Goal: Find specific page/section: Find specific page/section

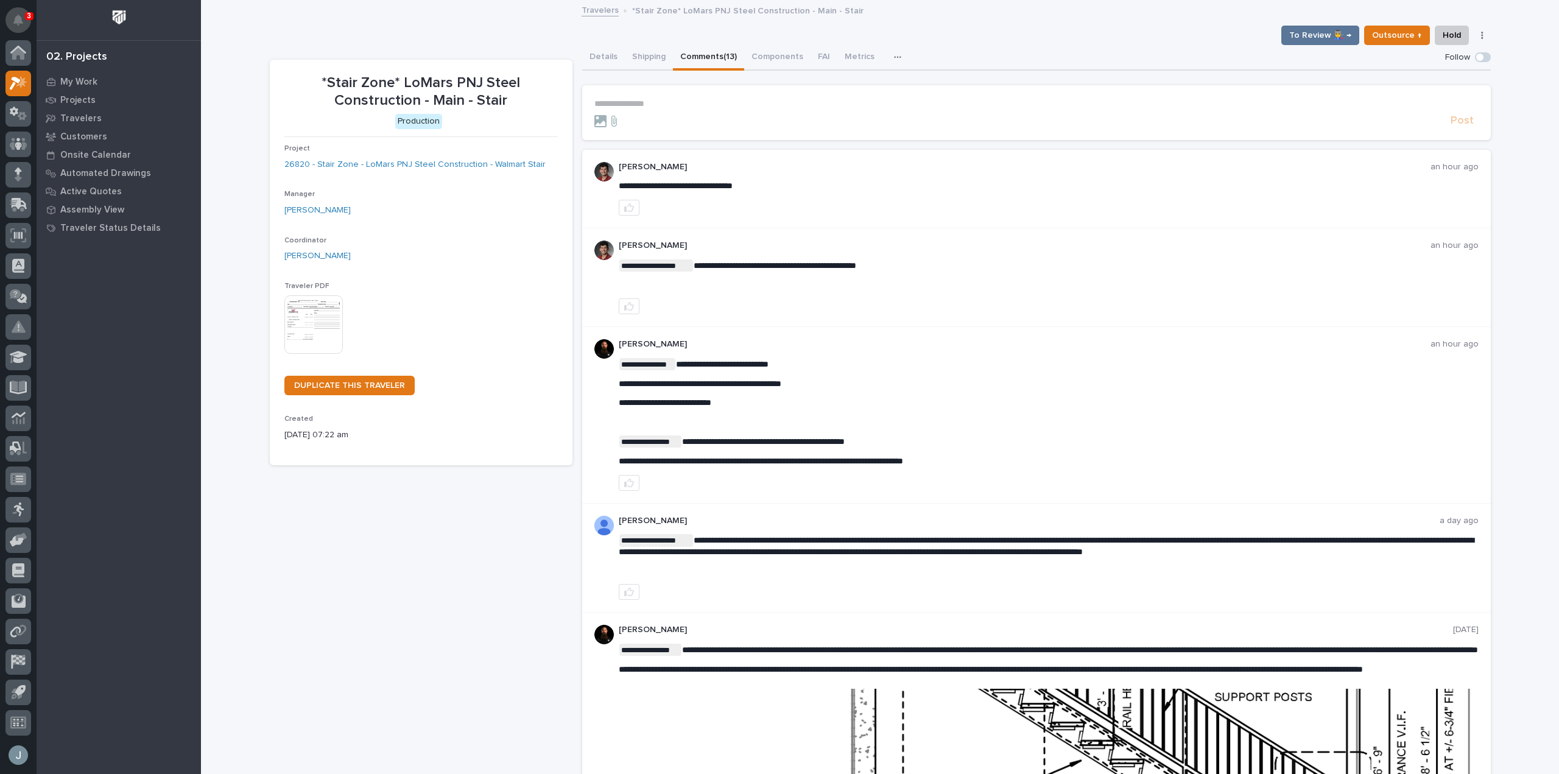
click at [18, 25] on icon "Notifications" at bounding box center [18, 20] width 10 height 11
click at [797, 463] on span "**********" at bounding box center [761, 461] width 284 height 9
copy div "**********"
click at [21, 111] on icon at bounding box center [19, 114] width 18 height 14
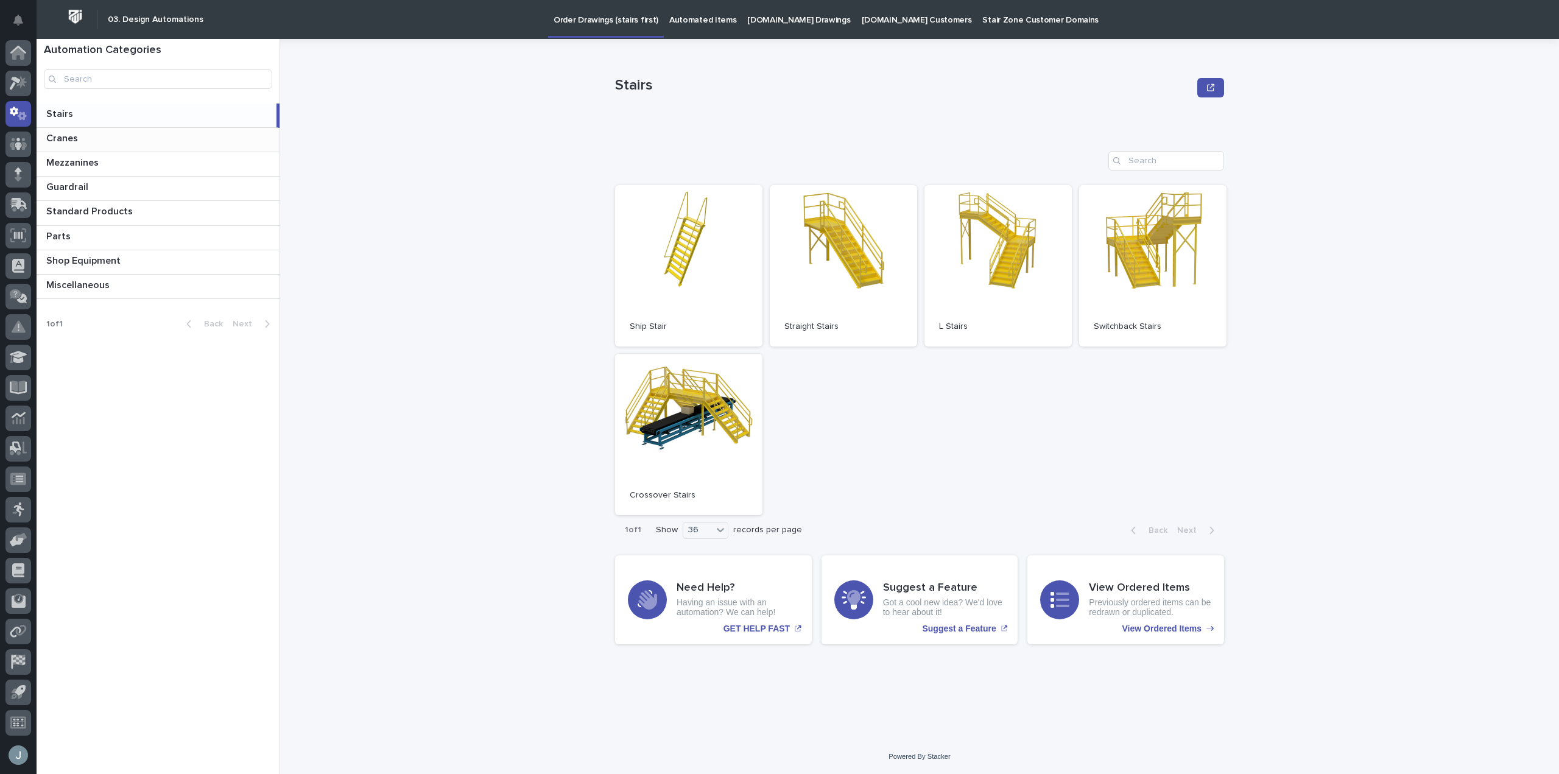
click at [94, 144] on p at bounding box center [160, 139] width 228 height 12
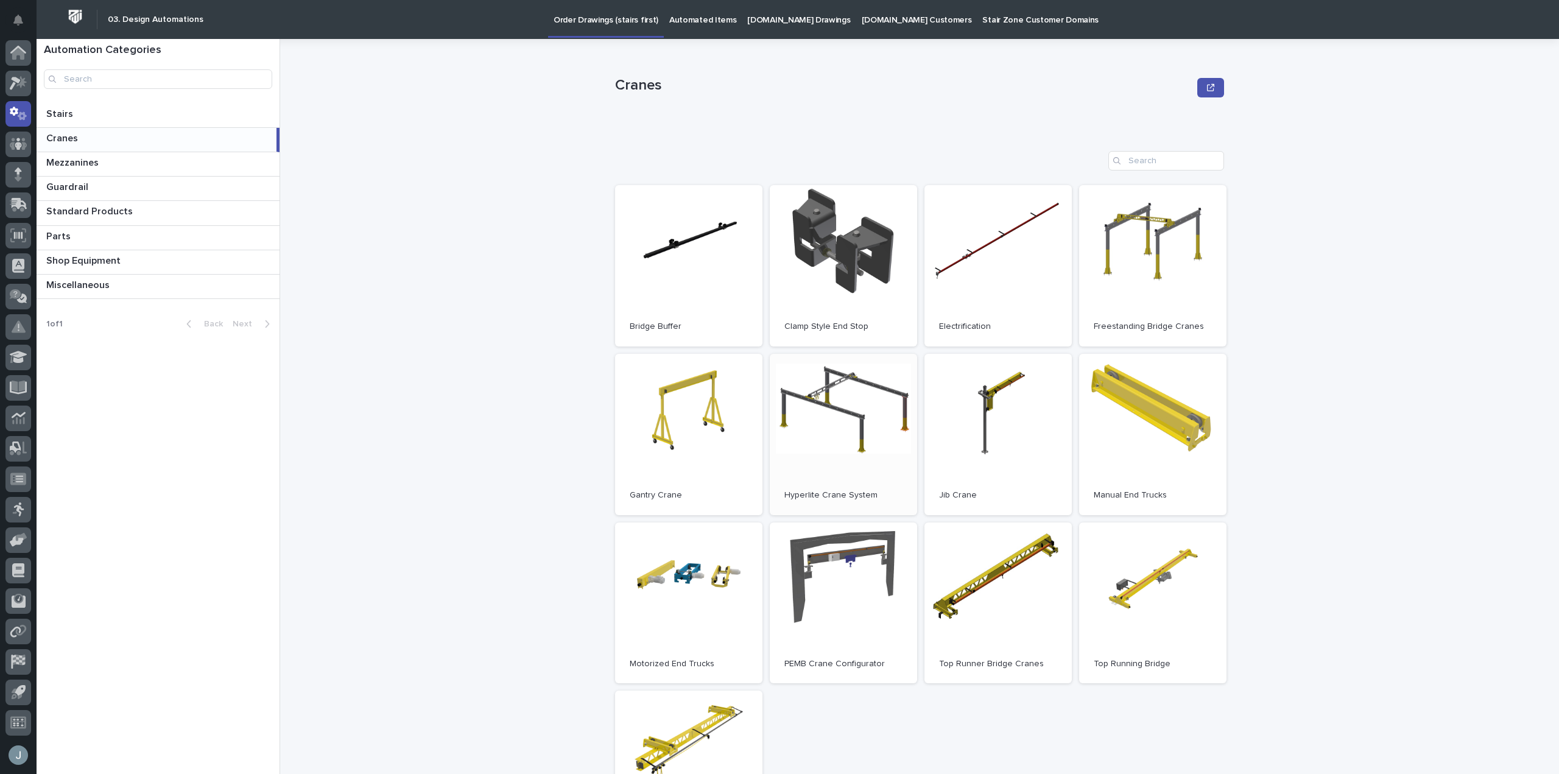
click at [897, 405] on link "Open" at bounding box center [843, 434] width 147 height 161
click at [856, 423] on link "Open" at bounding box center [843, 434] width 147 height 161
click at [1156, 247] on link "Open" at bounding box center [1152, 265] width 147 height 161
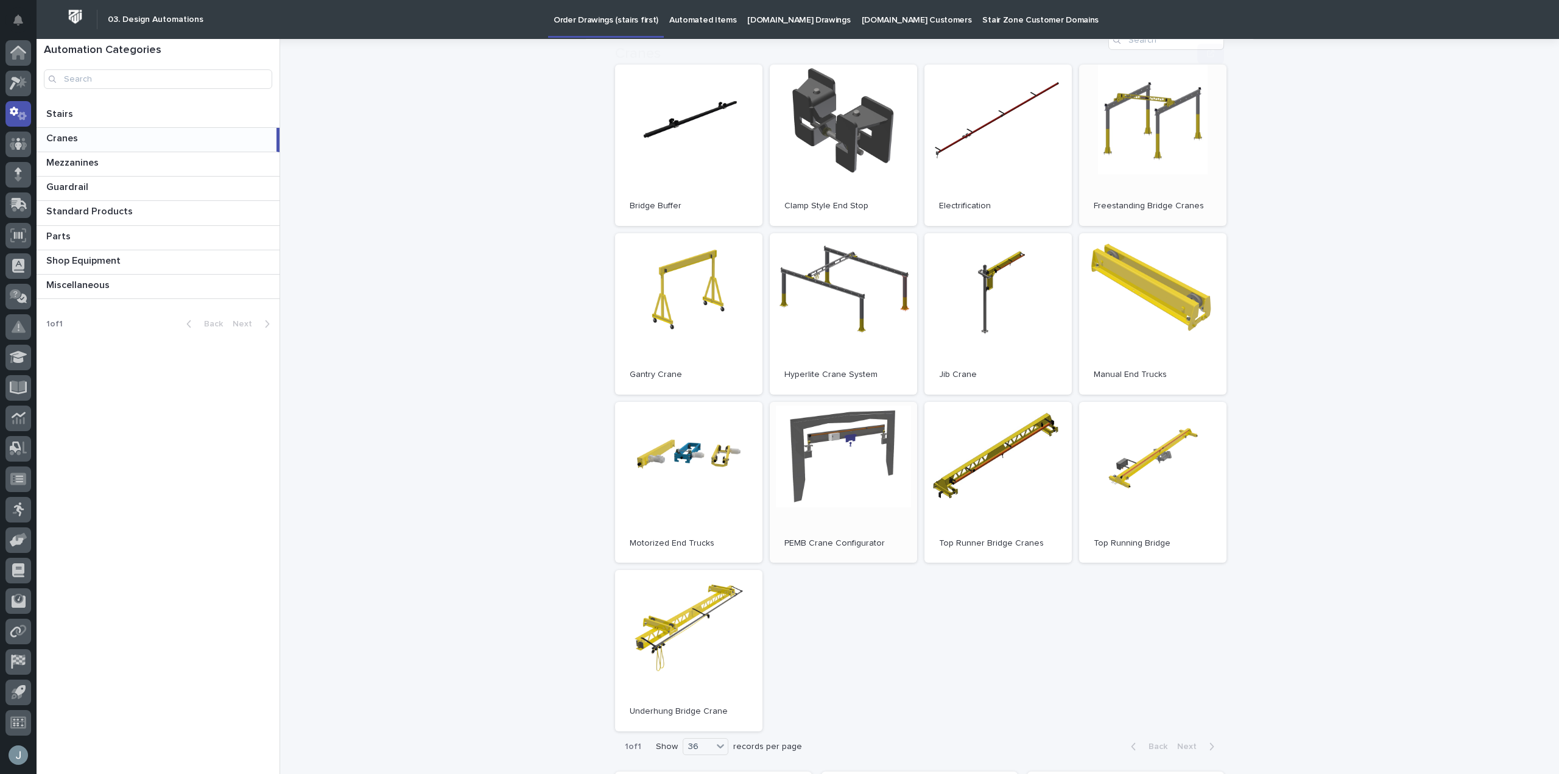
scroll to position [121, 0]
click at [107, 236] on p at bounding box center [160, 237] width 228 height 12
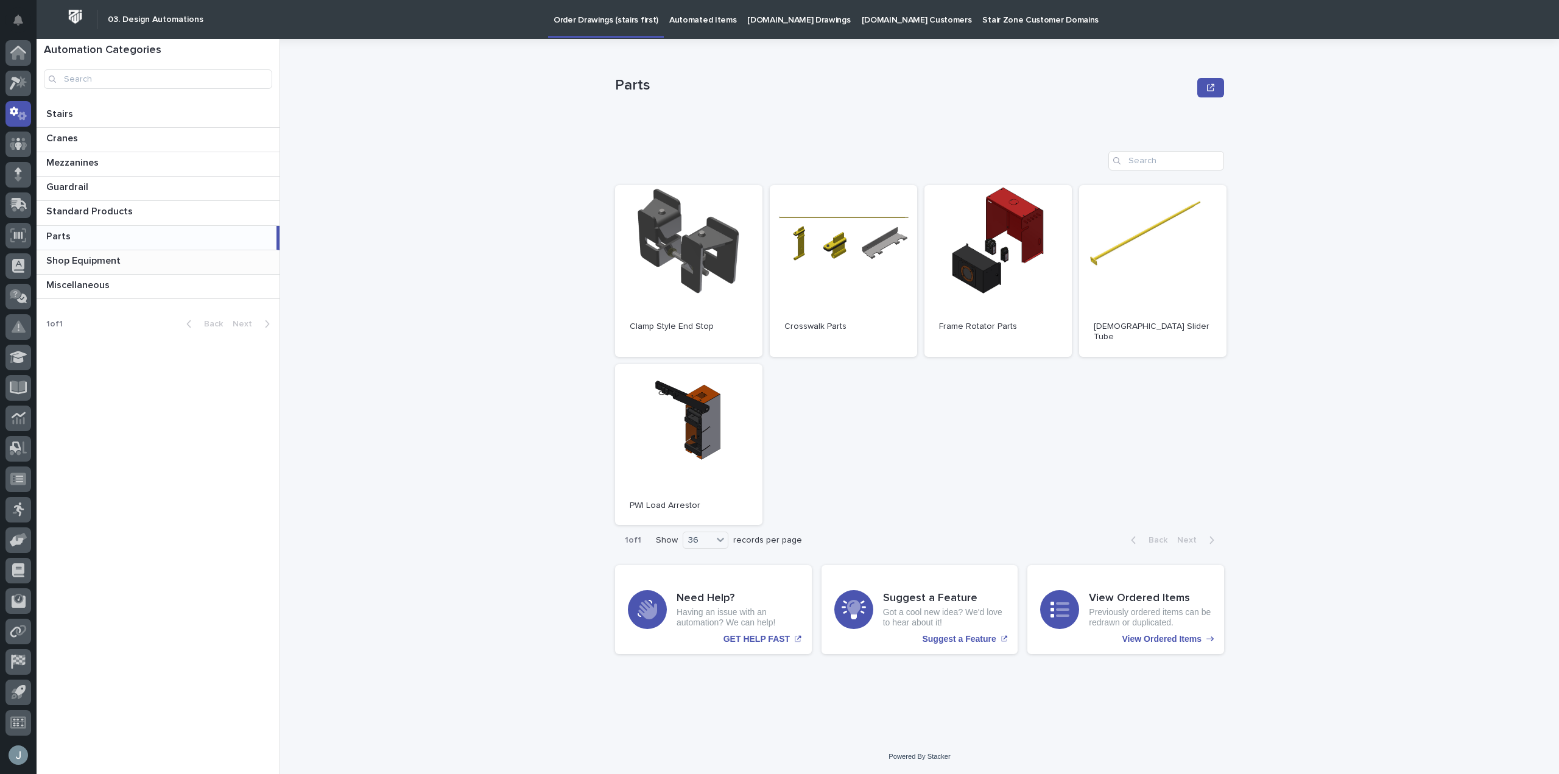
click at [106, 266] on p "Shop Equipment" at bounding box center [84, 260] width 77 height 14
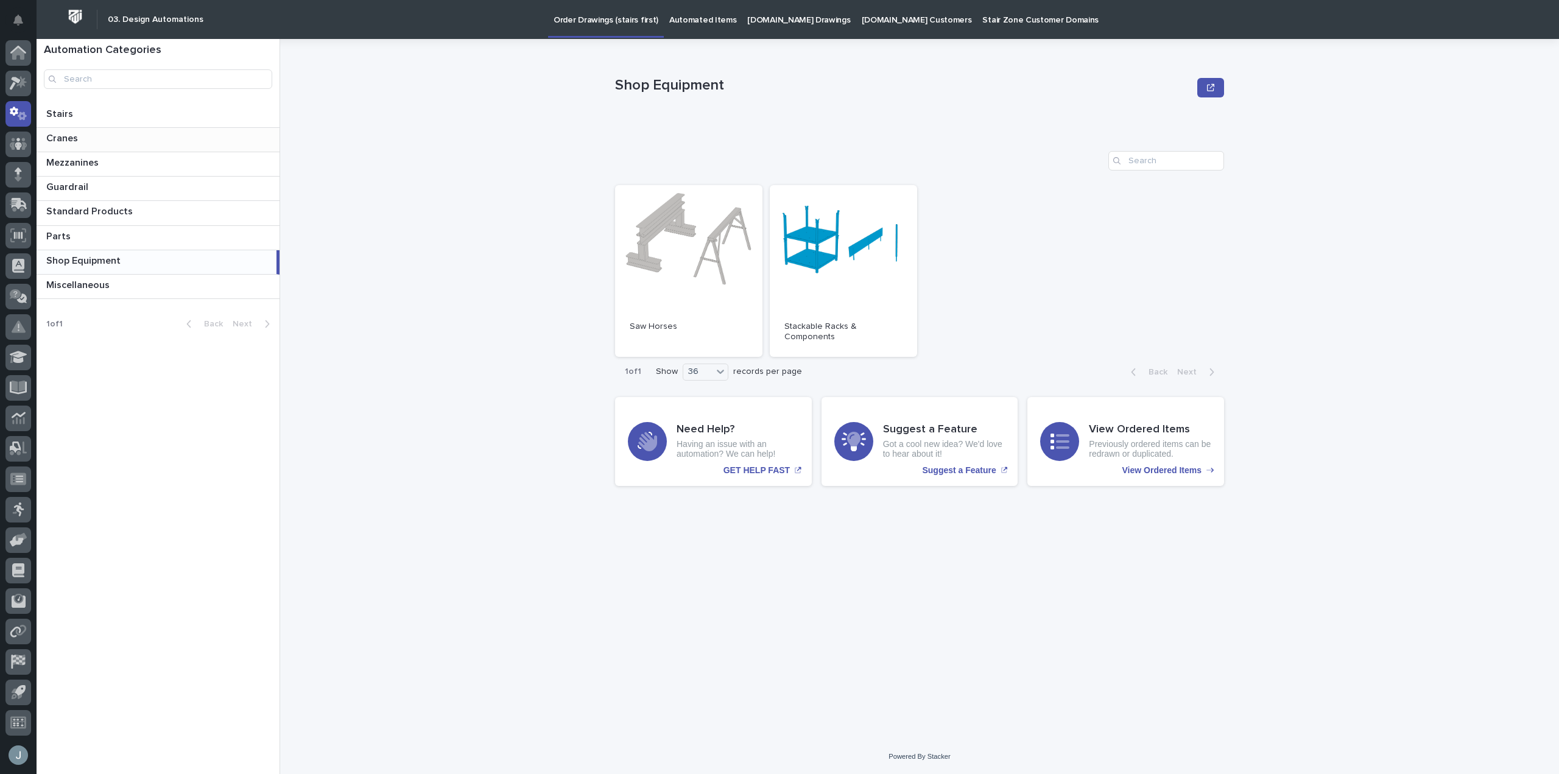
click at [130, 132] on div "Cranes Cranes" at bounding box center [158, 140] width 243 height 24
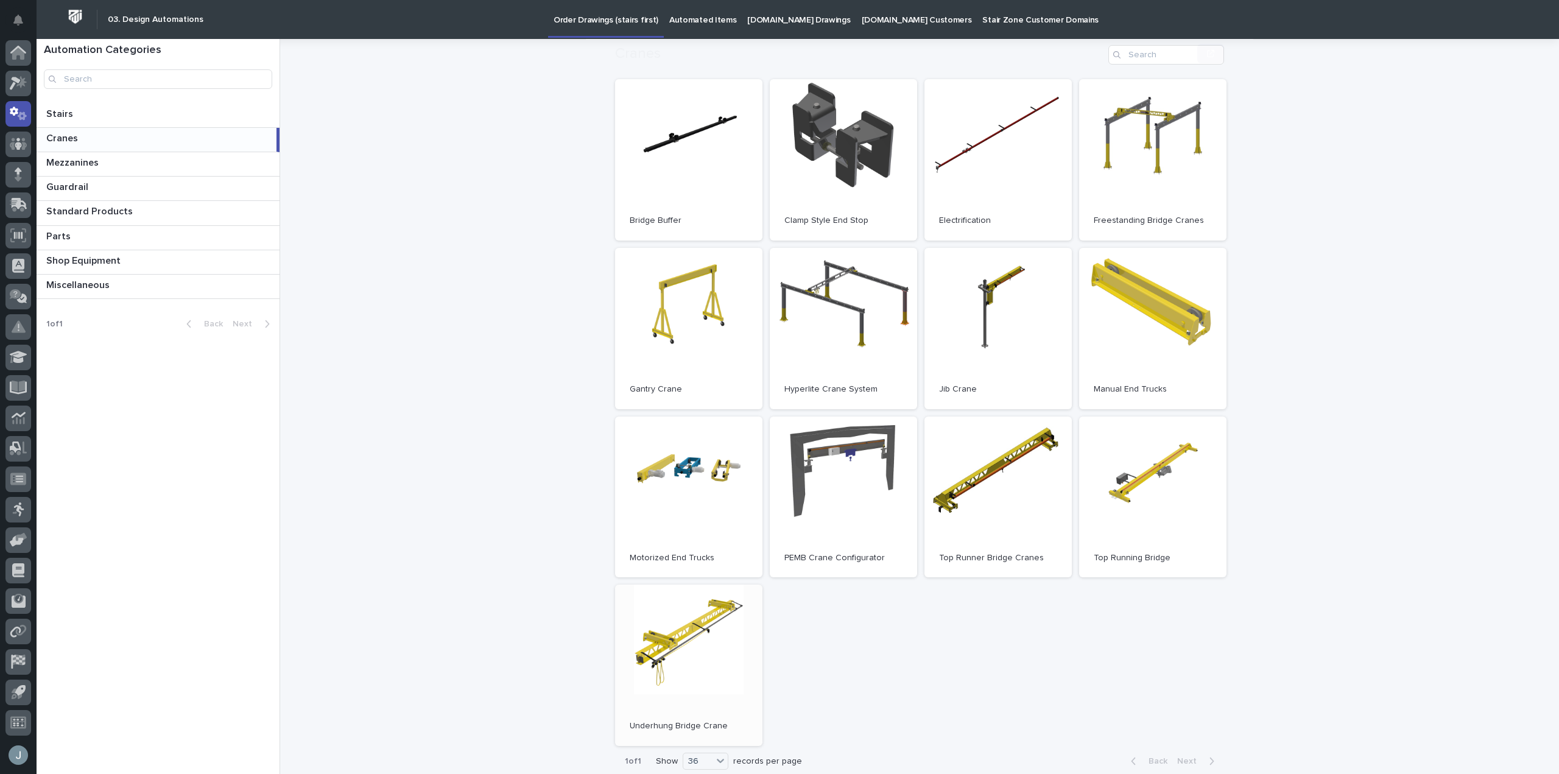
scroll to position [122, 0]
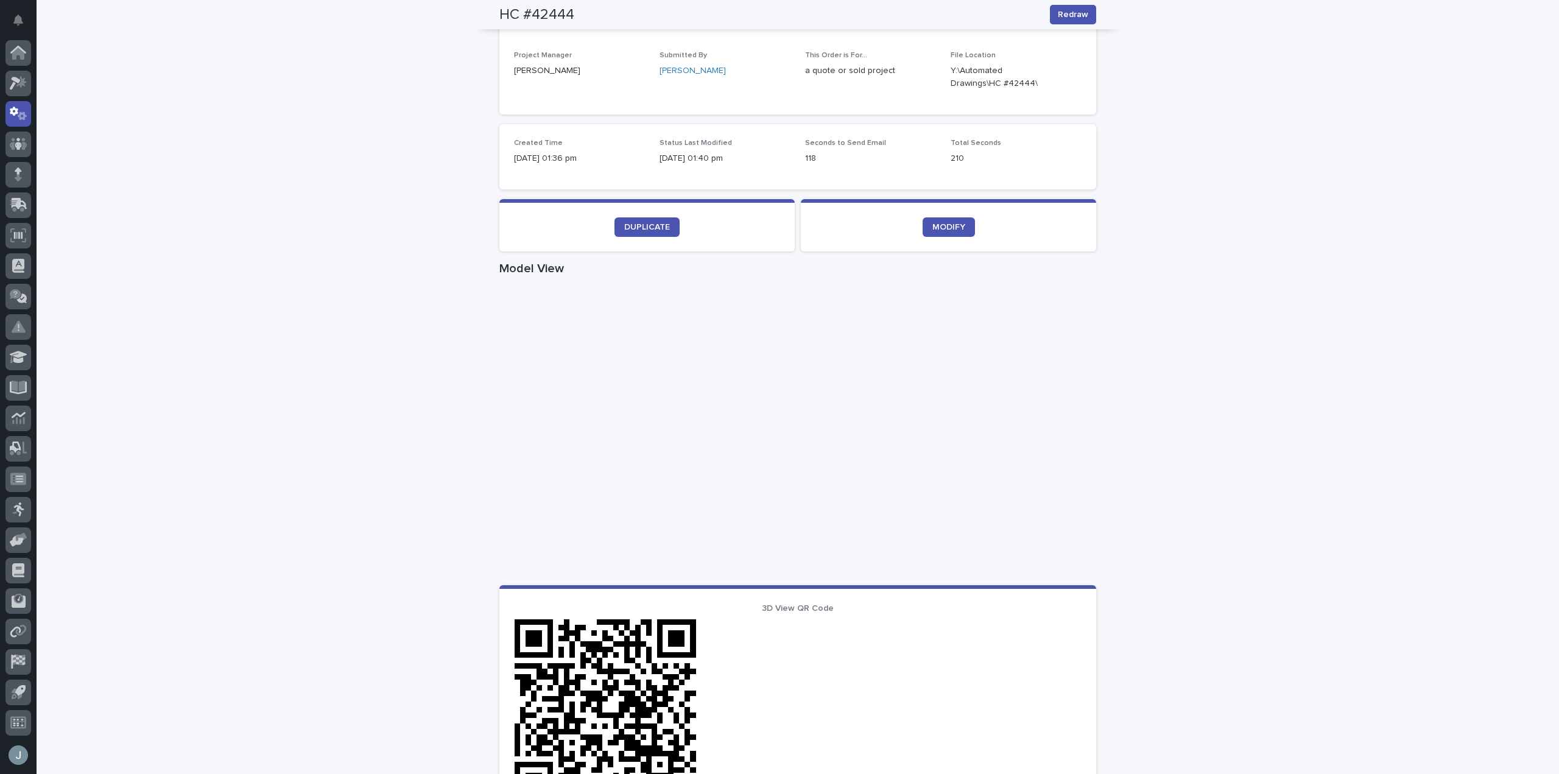
scroll to position [135, 0]
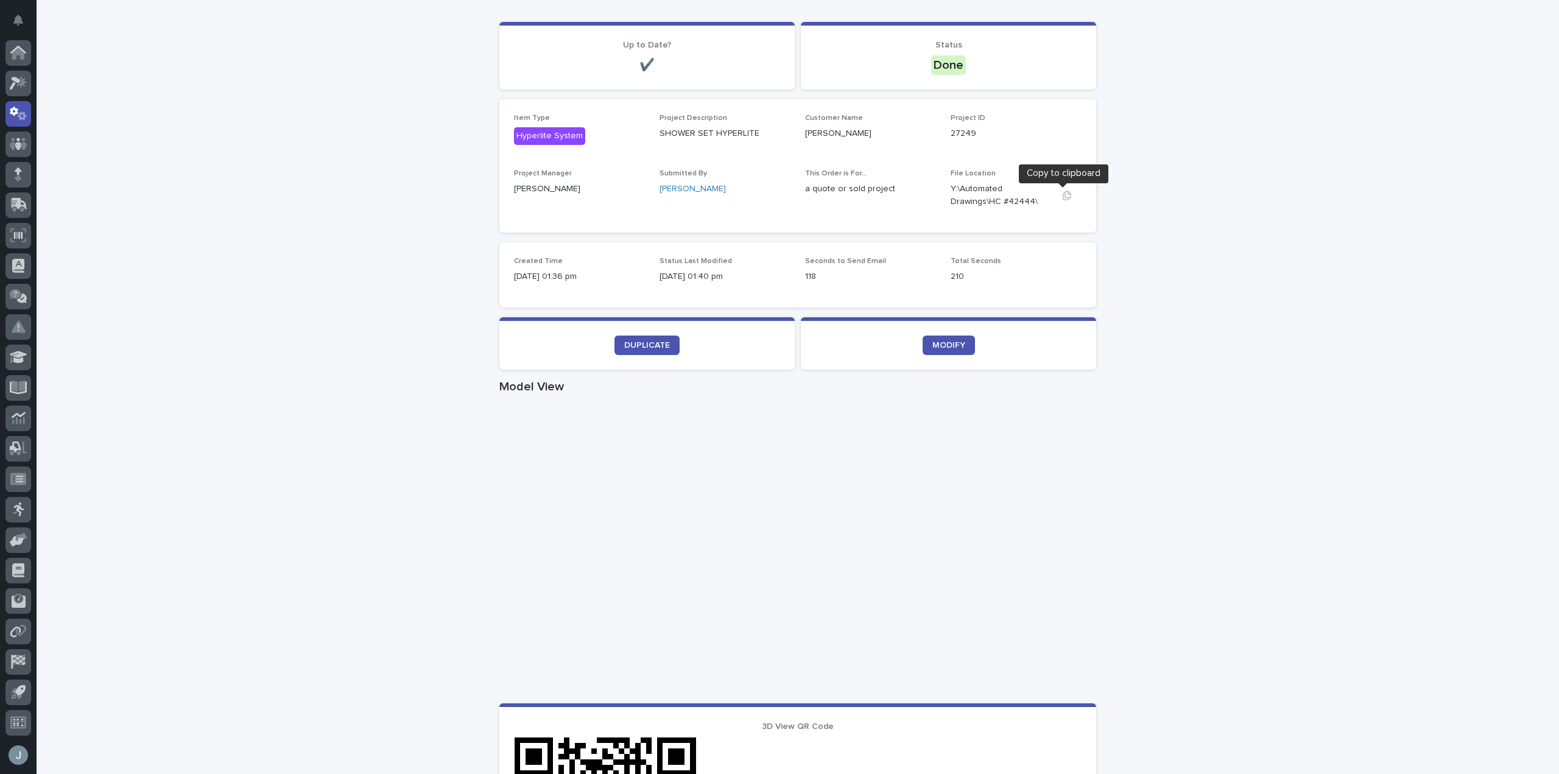
click at [1064, 197] on icon "button" at bounding box center [1067, 196] width 10 height 10
